Goal: Navigation & Orientation: Find specific page/section

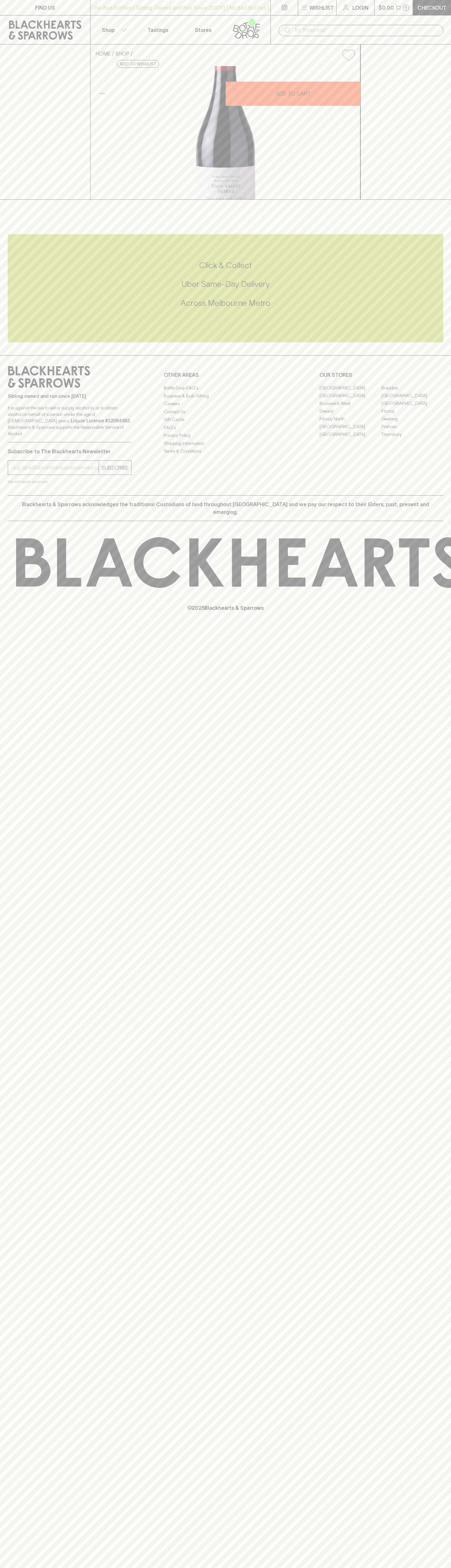
click at [351, 392] on link "[GEOGRAPHIC_DATA]" at bounding box center [350, 388] width 62 height 8
click at [167, 18] on link "Tastings" at bounding box center [158, 30] width 45 height 29
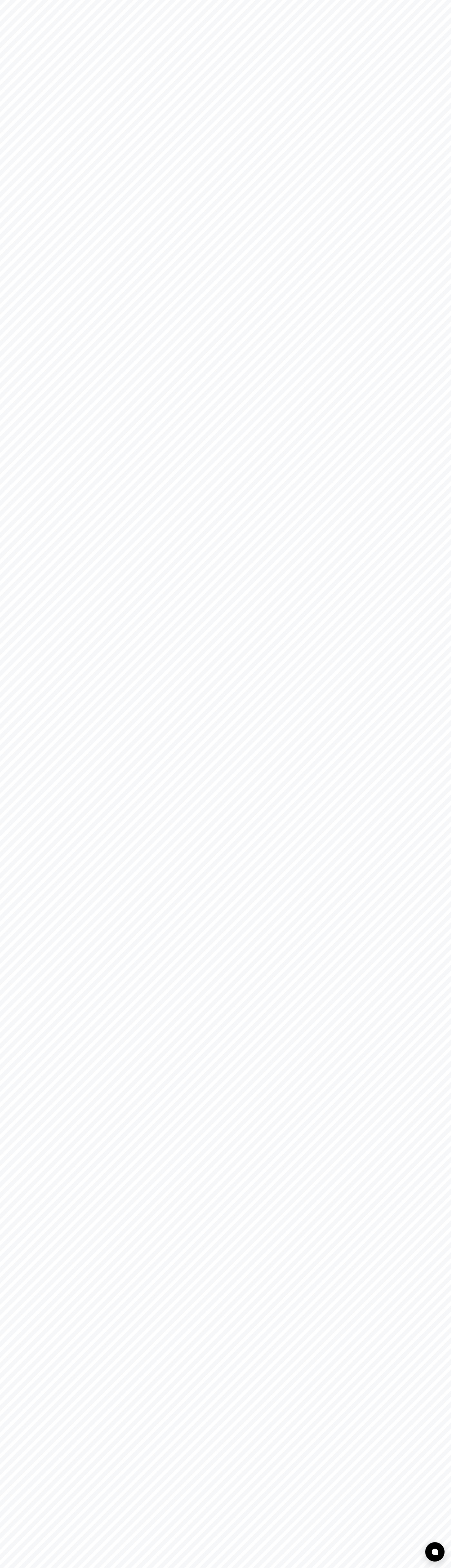
click at [424, 0] on html at bounding box center [226, 0] width 451 height 0
click at [330, 0] on html at bounding box center [226, 0] width 451 height 0
click at [10, 0] on html at bounding box center [226, 0] width 451 height 0
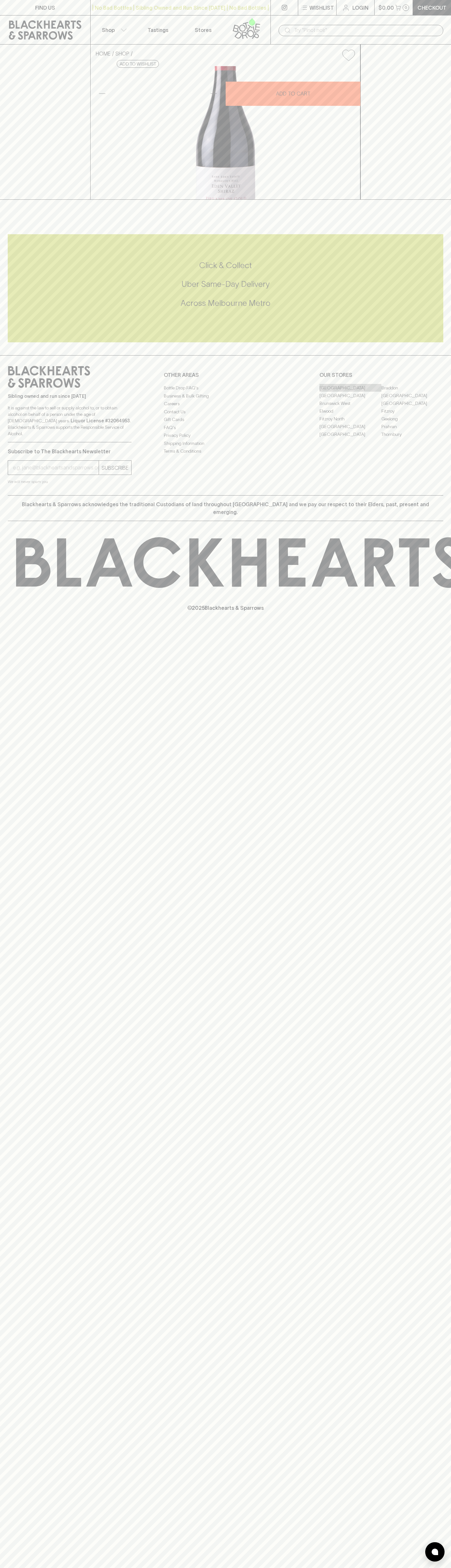
click at [351, 392] on link "[GEOGRAPHIC_DATA]" at bounding box center [350, 388] width 62 height 8
